Goal: Find contact information: Find contact information

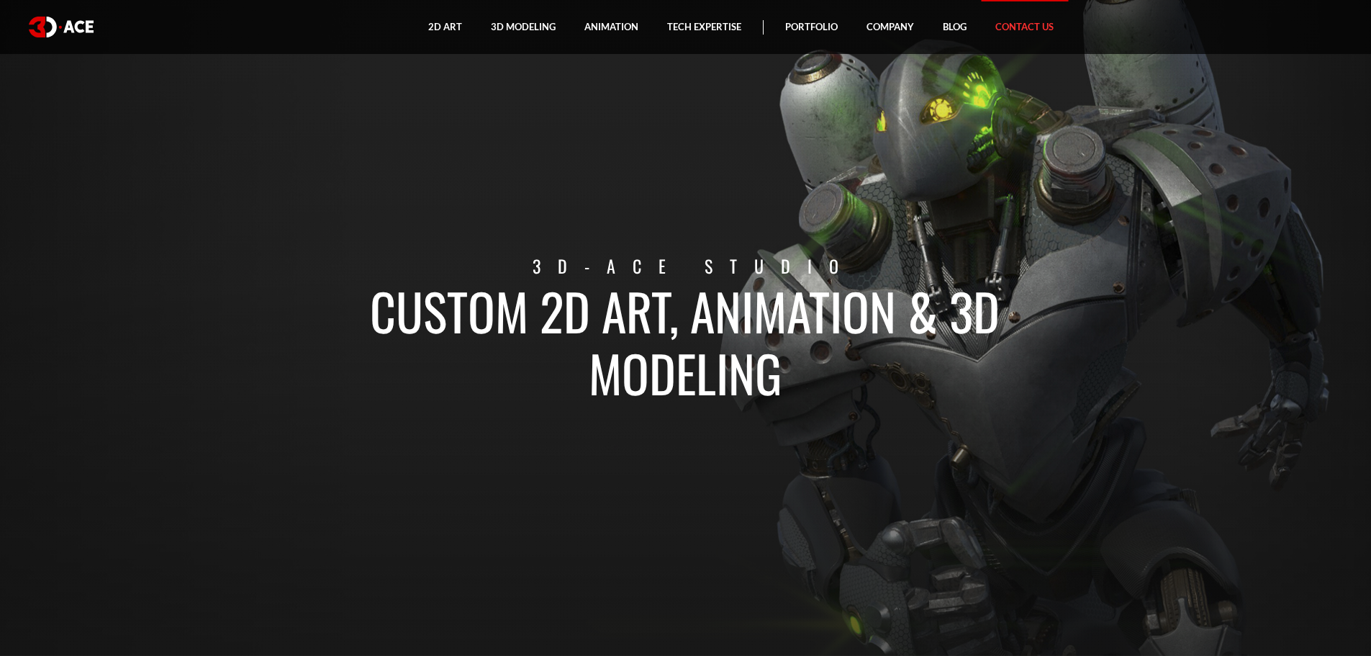
click at [1020, 12] on link "Contact Us" at bounding box center [1024, 27] width 87 height 54
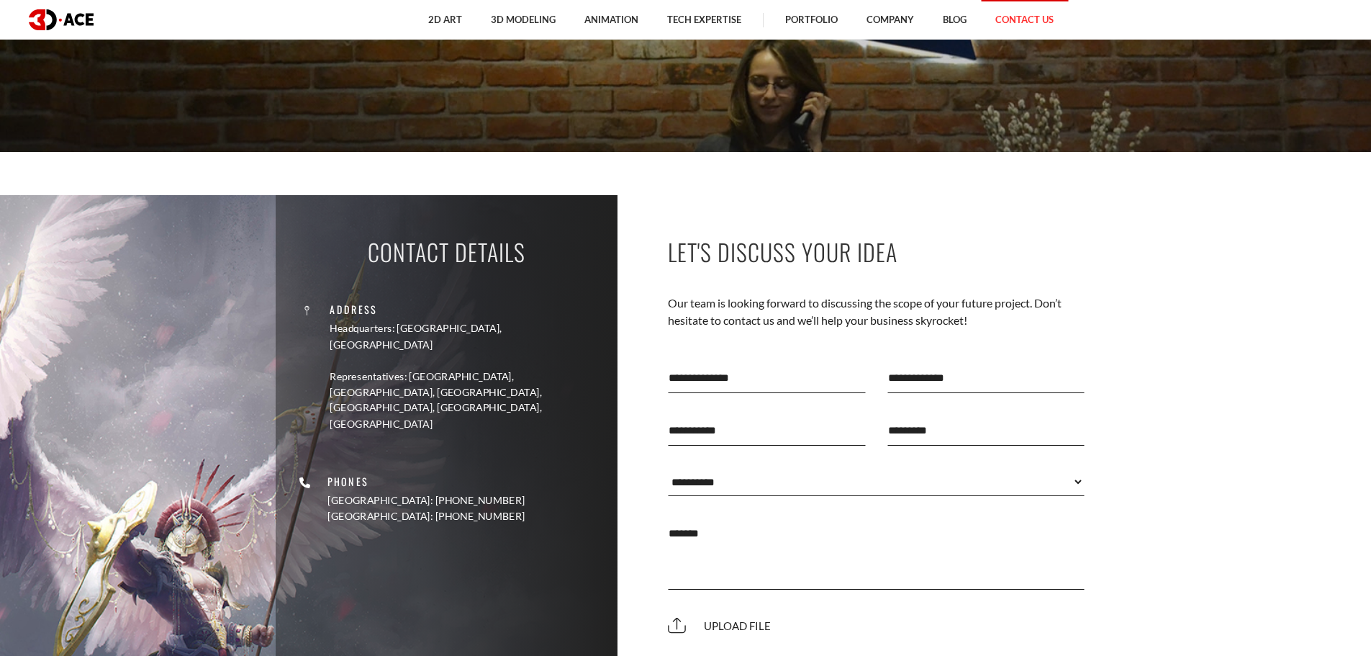
scroll to position [648, 0]
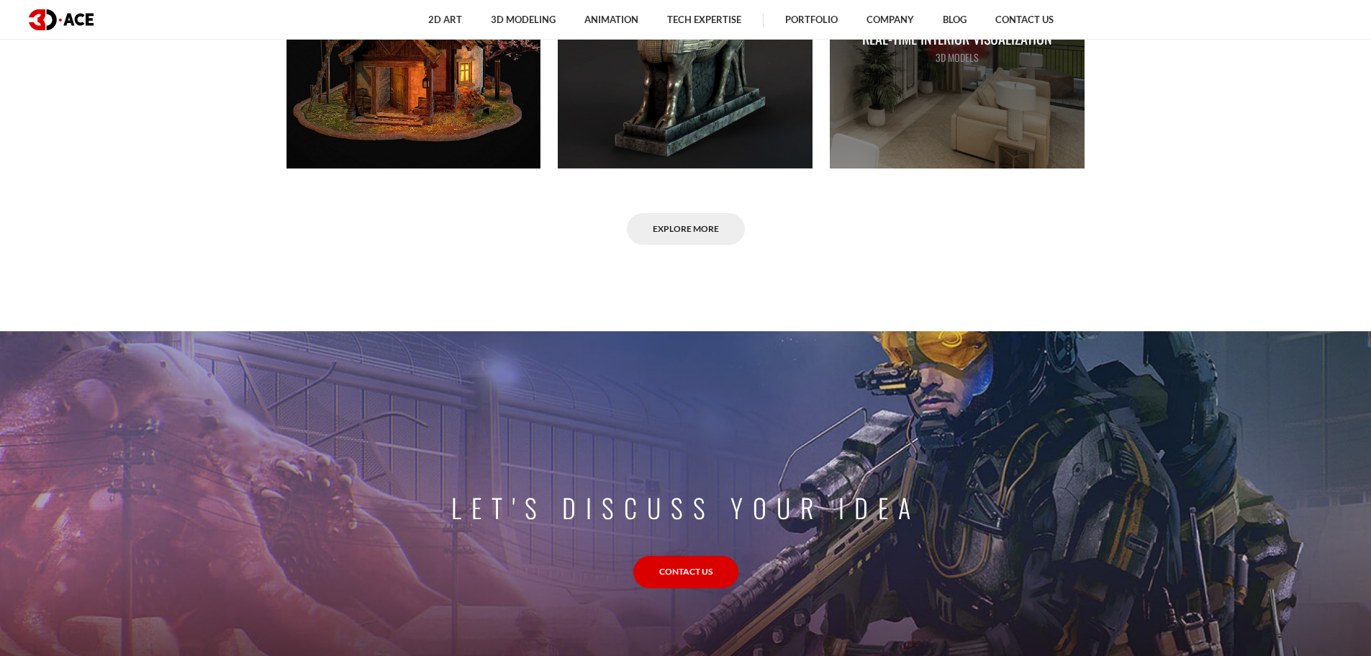
scroll to position [1296, 0]
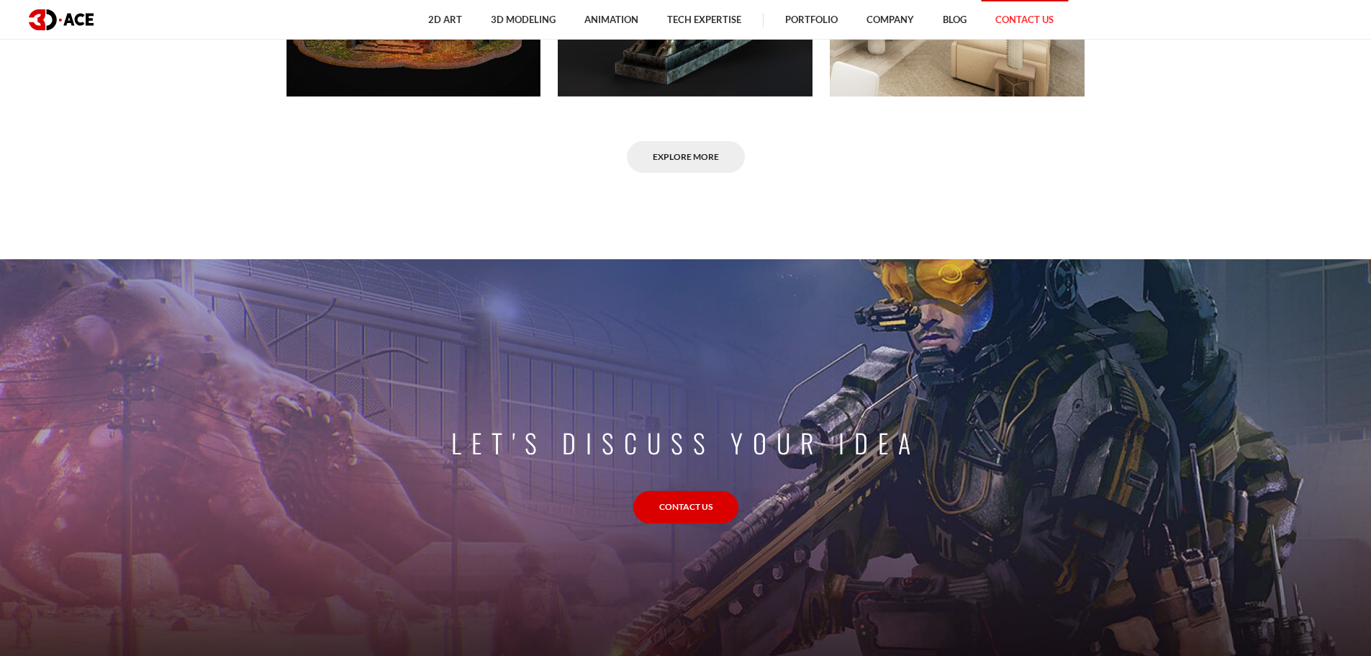
click at [1029, 22] on link "Contact Us" at bounding box center [1024, 20] width 87 height 40
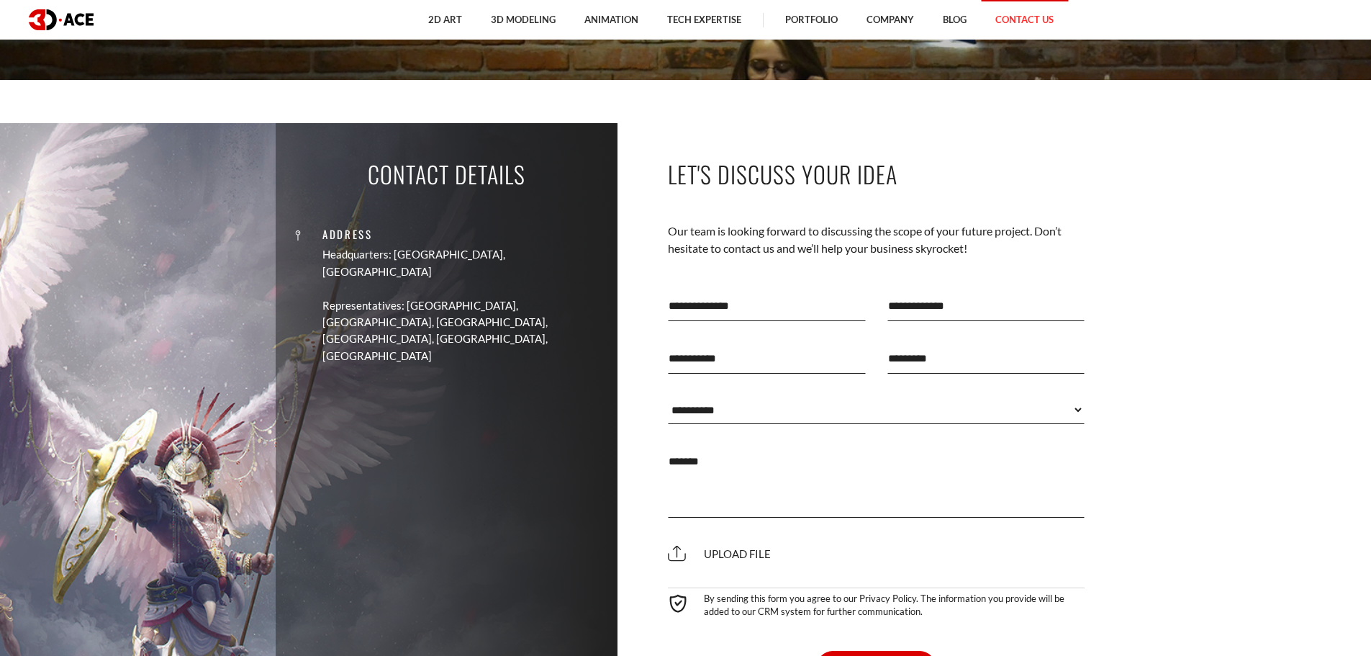
scroll to position [648, 0]
